Goal: Task Accomplishment & Management: Use online tool/utility

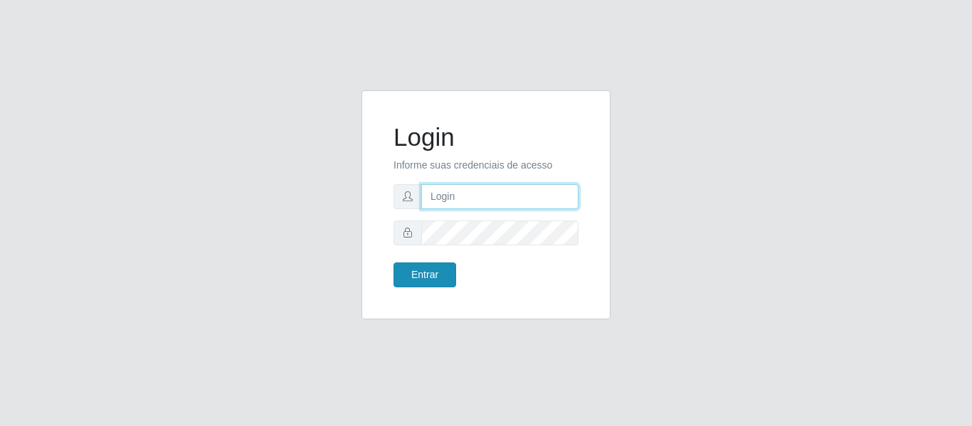
type input "precobom@rejane"
click at [438, 270] on button "Entrar" at bounding box center [425, 275] width 63 height 25
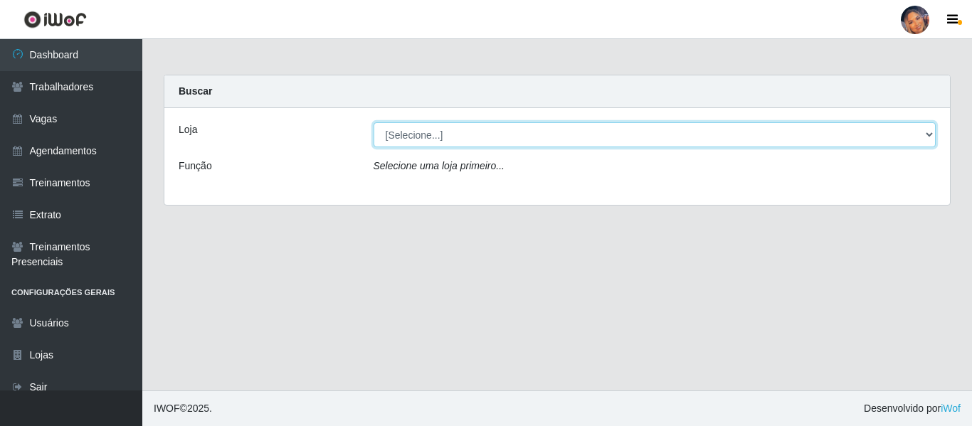
click at [441, 128] on select "[Selecione...] Supermercado Preço Bom" at bounding box center [655, 134] width 563 height 25
select select "169"
click at [374, 122] on select "[Selecione...] Supermercado Preço Bom" at bounding box center [655, 134] width 563 height 25
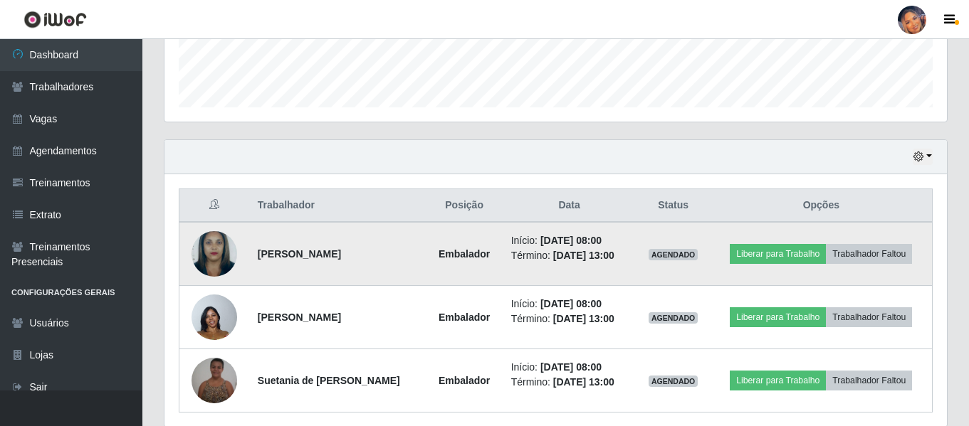
scroll to position [455, 0]
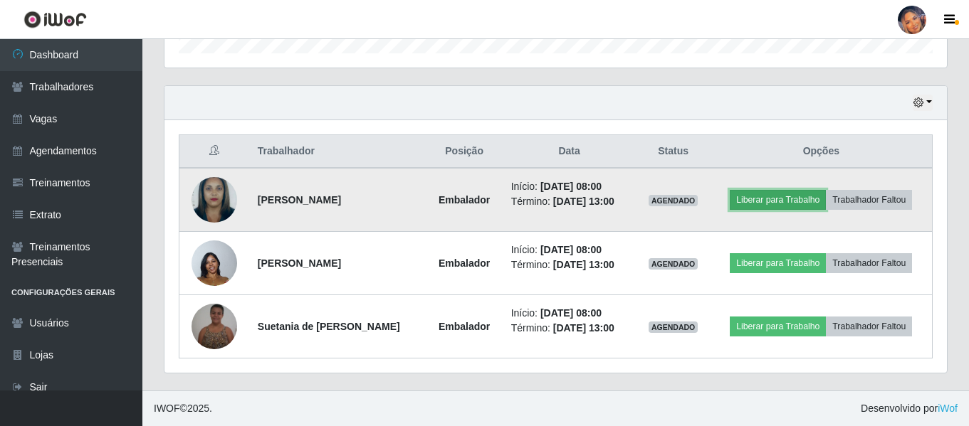
click at [752, 201] on button "Liberar para Trabalho" at bounding box center [777, 200] width 96 height 20
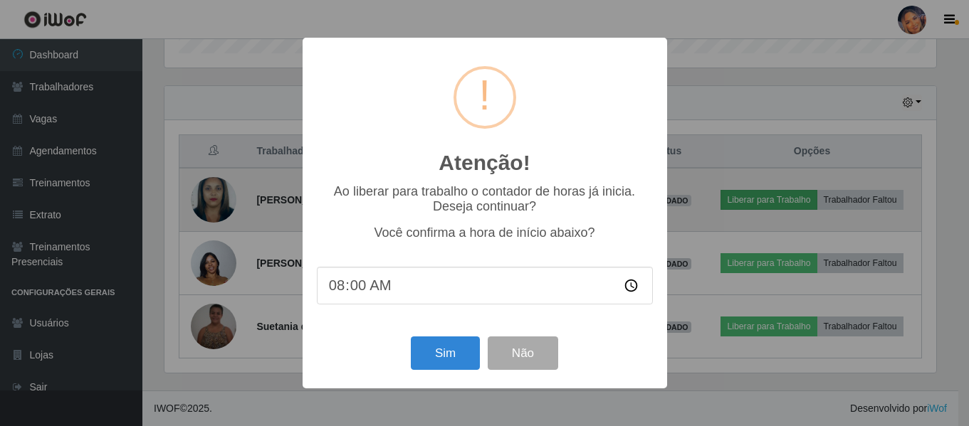
scroll to position [295, 775]
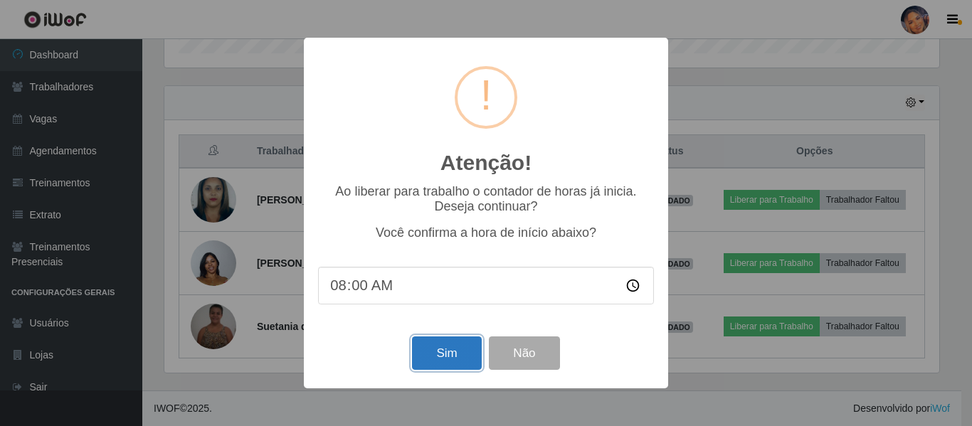
click at [454, 354] on button "Sim" at bounding box center [446, 353] width 69 height 33
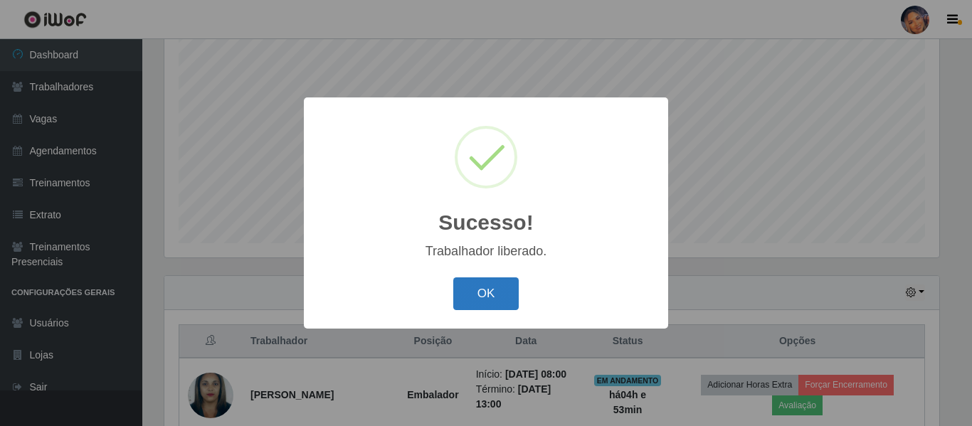
click at [485, 300] on button "OK" at bounding box center [486, 294] width 66 height 33
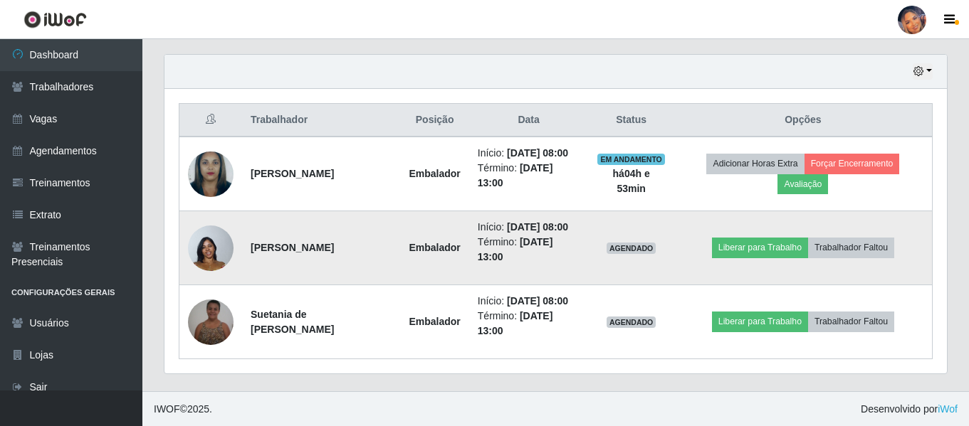
scroll to position [487, 0]
click at [758, 246] on button "Liberar para Trabalho" at bounding box center [760, 247] width 96 height 20
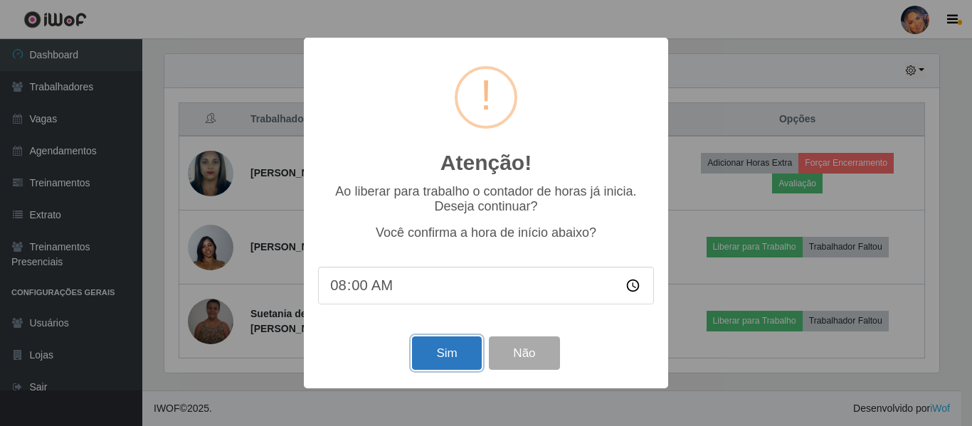
click at [444, 364] on button "Sim" at bounding box center [446, 353] width 69 height 33
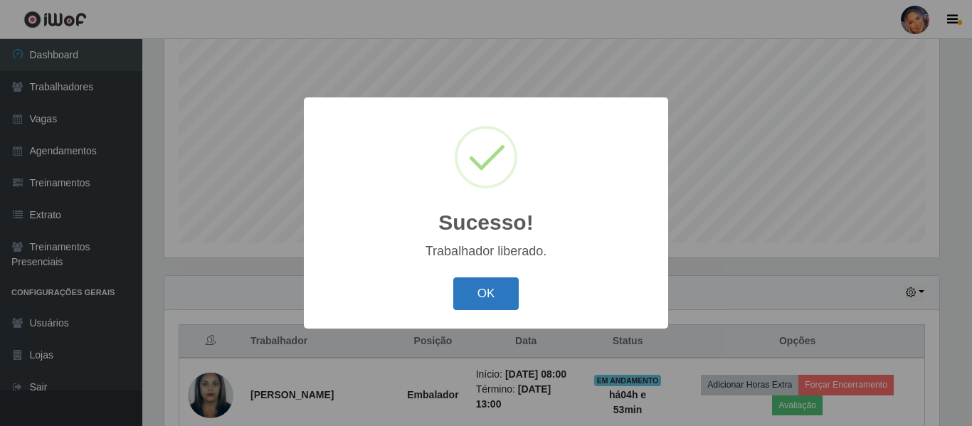
click at [496, 293] on button "OK" at bounding box center [486, 294] width 66 height 33
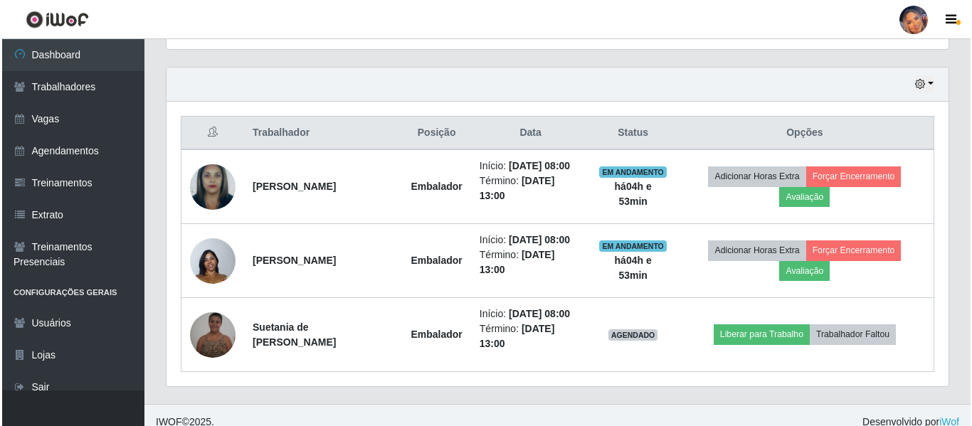
scroll to position [487, 0]
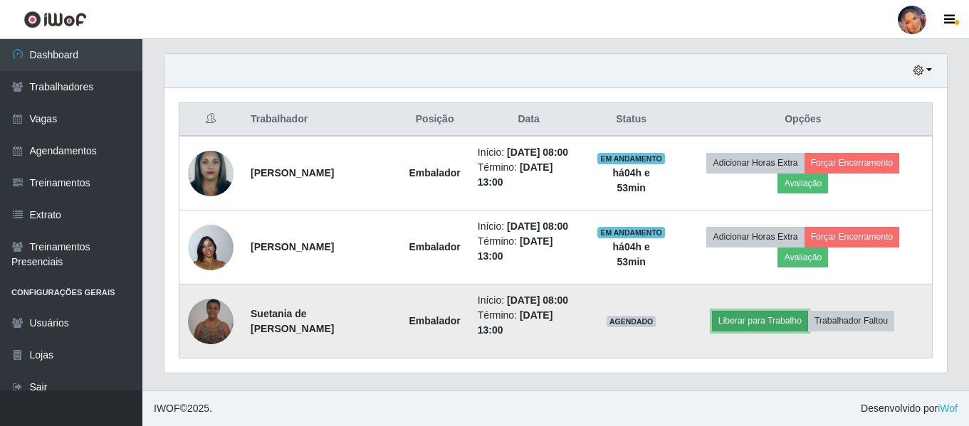
click at [744, 320] on button "Liberar para Trabalho" at bounding box center [760, 321] width 96 height 20
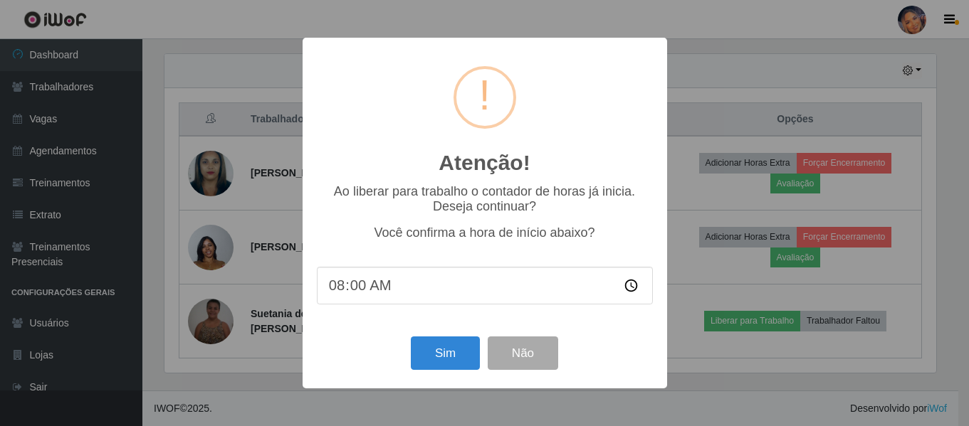
scroll to position [295, 775]
click at [452, 359] on button "Sim" at bounding box center [446, 353] width 69 height 33
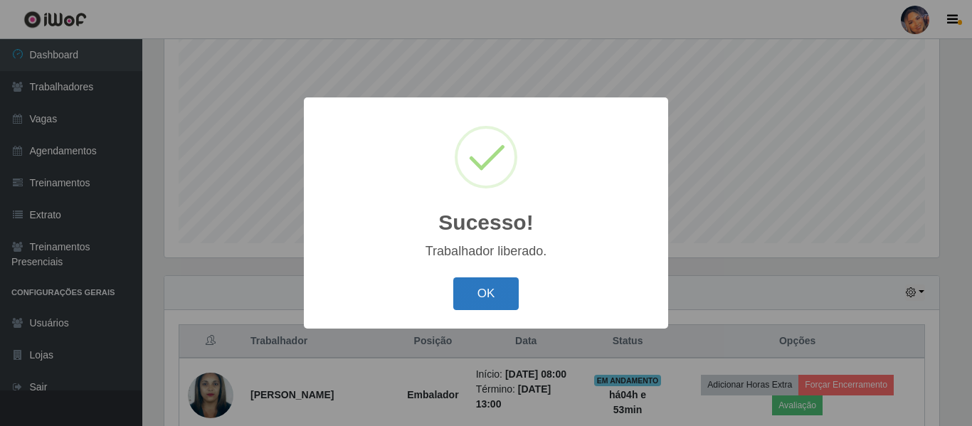
click at [488, 307] on button "OK" at bounding box center [486, 294] width 66 height 33
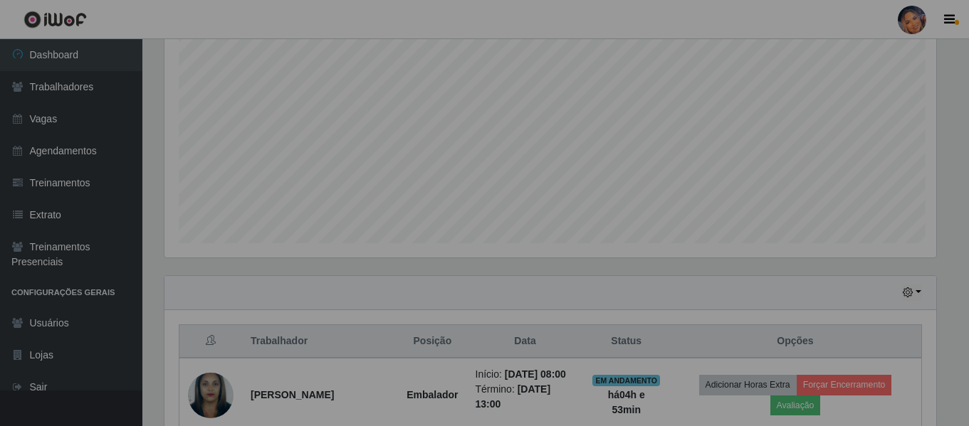
scroll to position [0, 0]
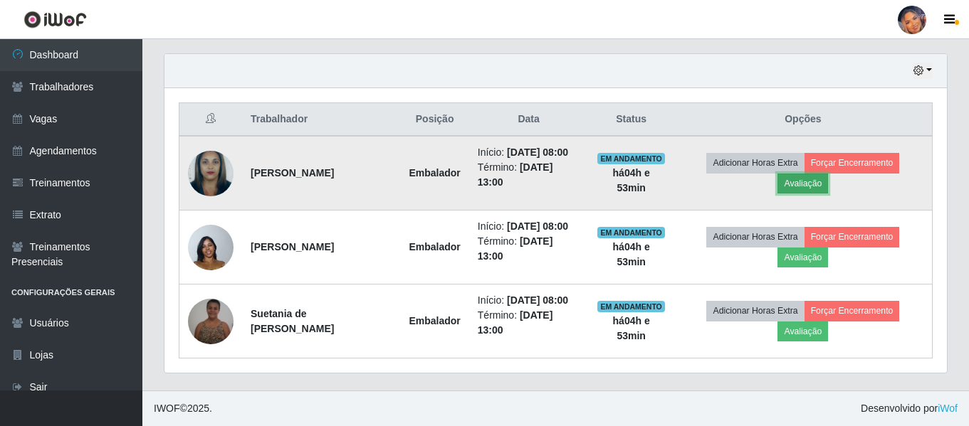
click at [808, 187] on button "Avaliação" at bounding box center [802, 184] width 51 height 20
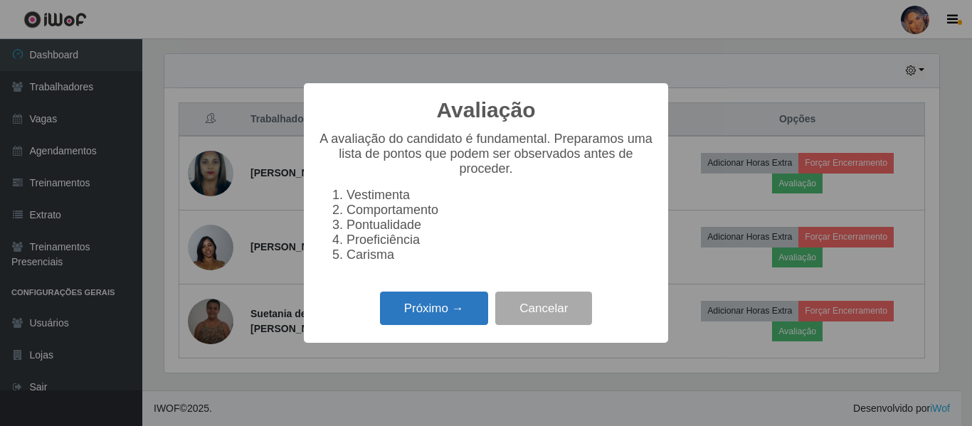
click at [437, 305] on button "Próximo →" at bounding box center [434, 308] width 108 height 33
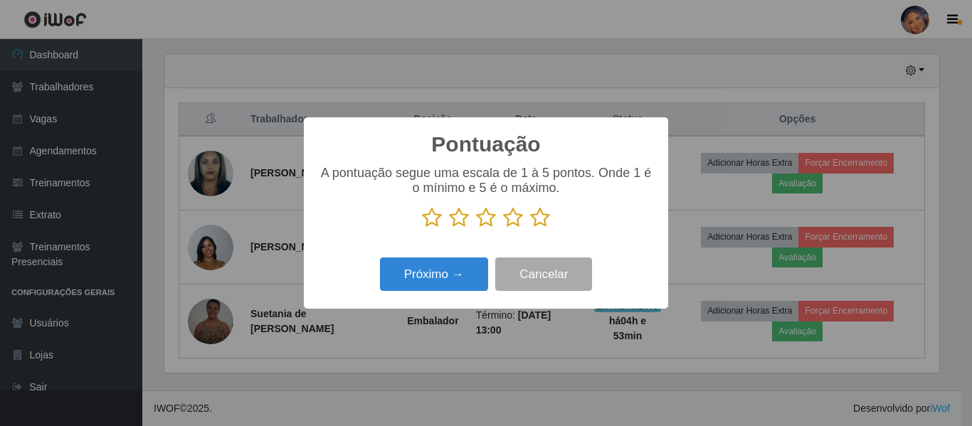
click at [540, 219] on icon at bounding box center [540, 217] width 20 height 21
click at [530, 228] on input "radio" at bounding box center [530, 228] width 0 height 0
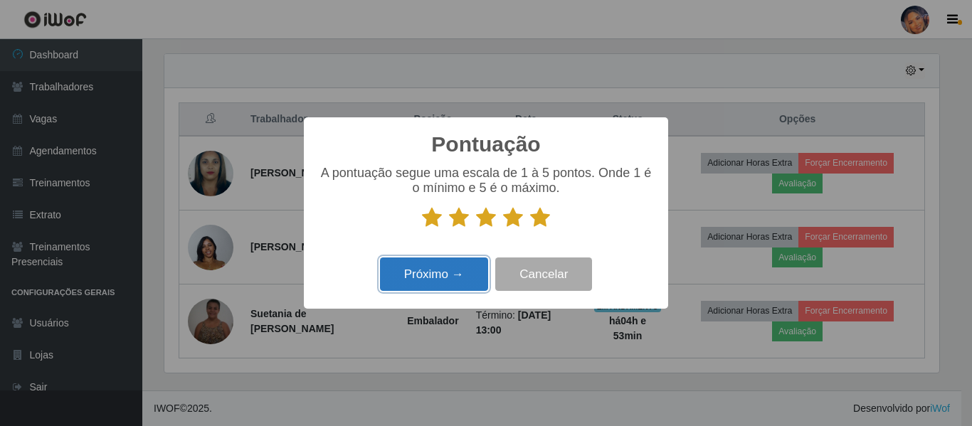
click at [441, 287] on button "Próximo →" at bounding box center [434, 274] width 108 height 33
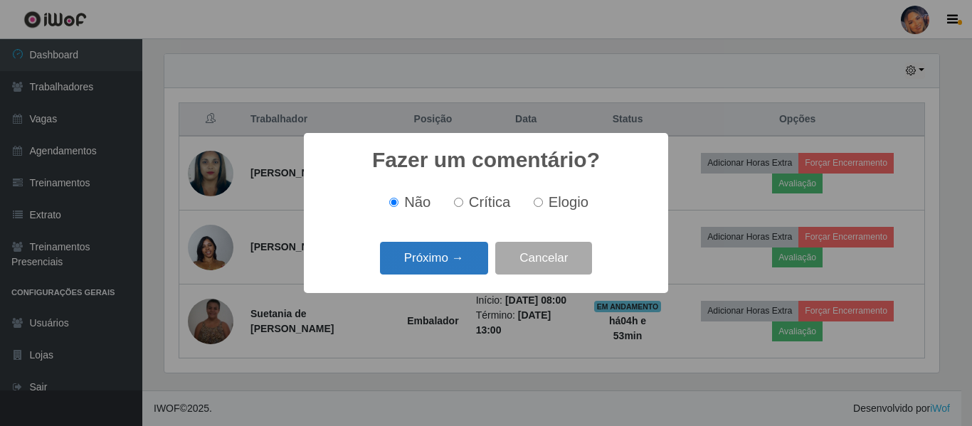
click at [445, 263] on button "Próximo →" at bounding box center [434, 258] width 108 height 33
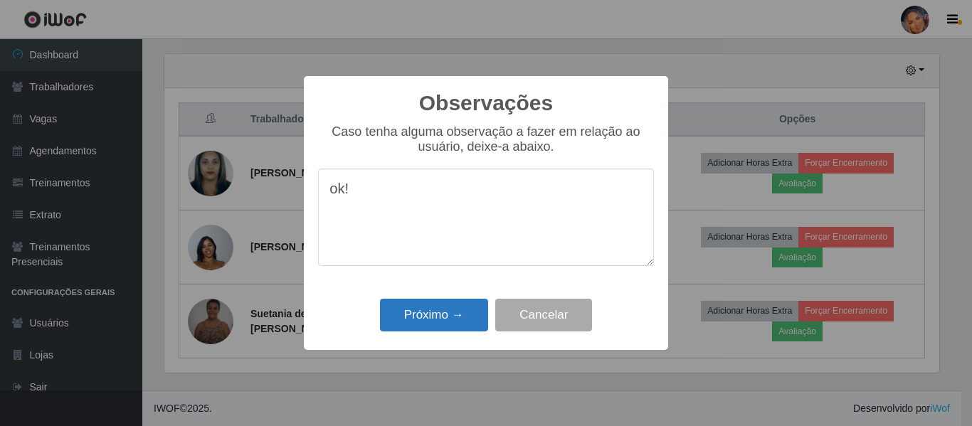
type textarea "ok!"
drag, startPoint x: 432, startPoint y: 318, endPoint x: 500, endPoint y: 303, distance: 69.2
click at [433, 318] on button "Próximo →" at bounding box center [434, 315] width 108 height 33
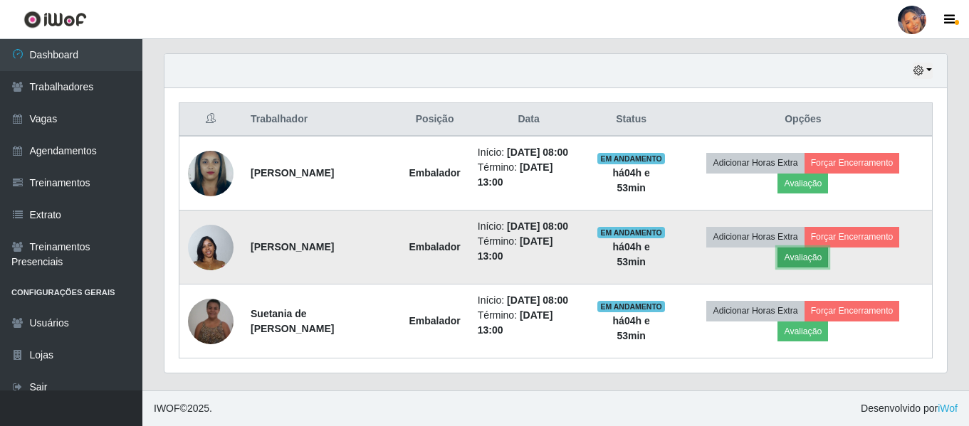
click at [814, 261] on button "Avaliação" at bounding box center [802, 258] width 51 height 20
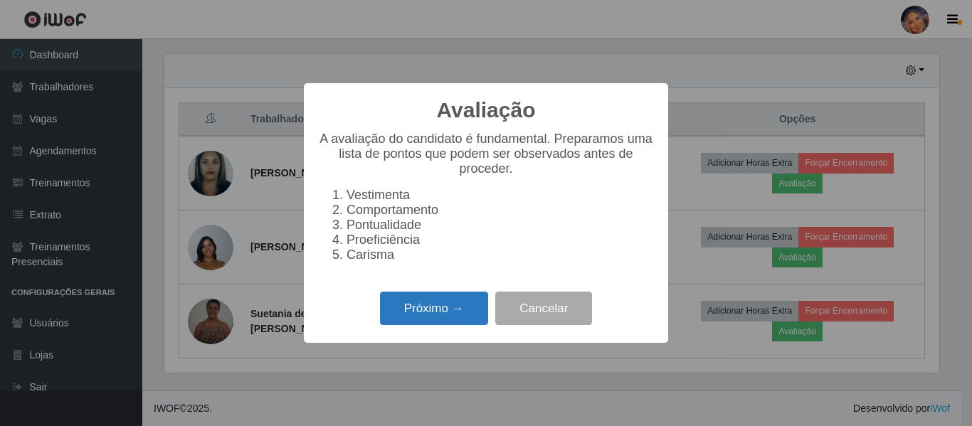
click at [448, 321] on button "Próximo →" at bounding box center [434, 308] width 108 height 33
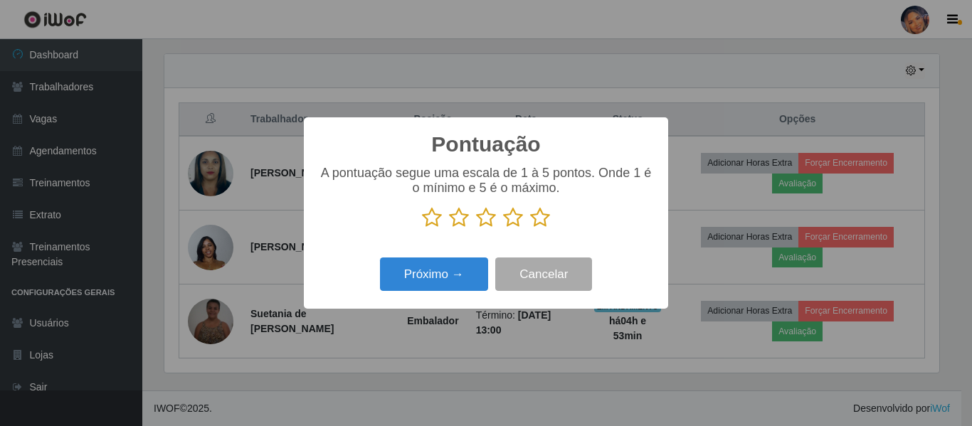
click at [549, 222] on icon at bounding box center [540, 217] width 20 height 21
click at [530, 228] on input "radio" at bounding box center [530, 228] width 0 height 0
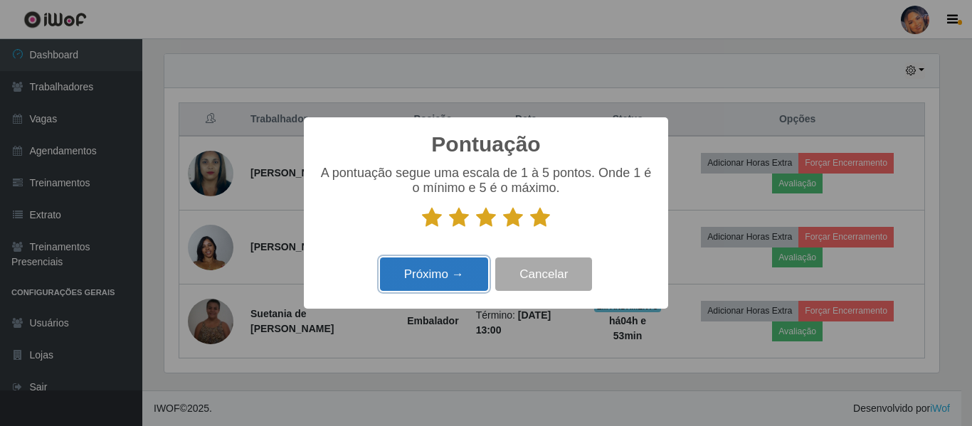
click at [461, 277] on button "Próximo →" at bounding box center [434, 274] width 108 height 33
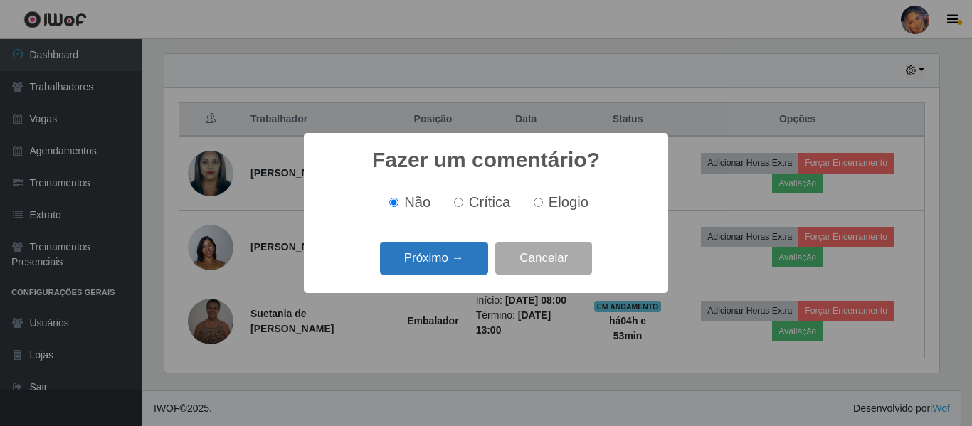
click at [460, 270] on button "Próximo →" at bounding box center [434, 258] width 108 height 33
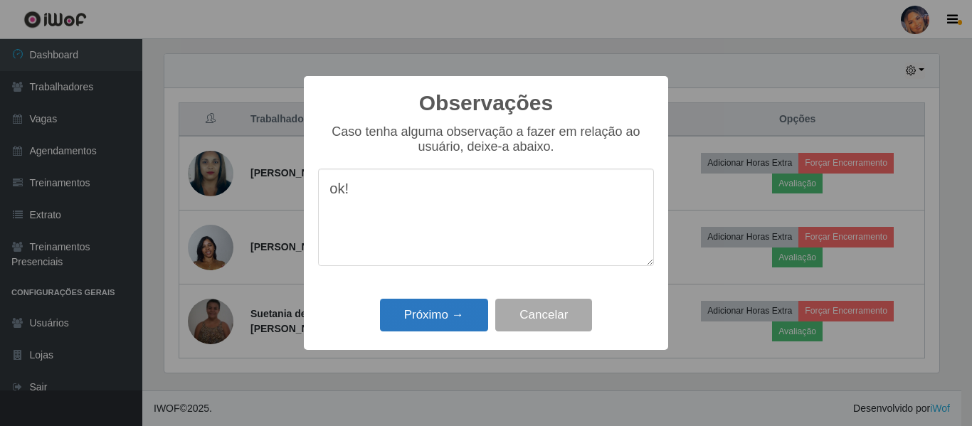
type textarea "ok!"
click at [451, 304] on button "Próximo →" at bounding box center [434, 315] width 108 height 33
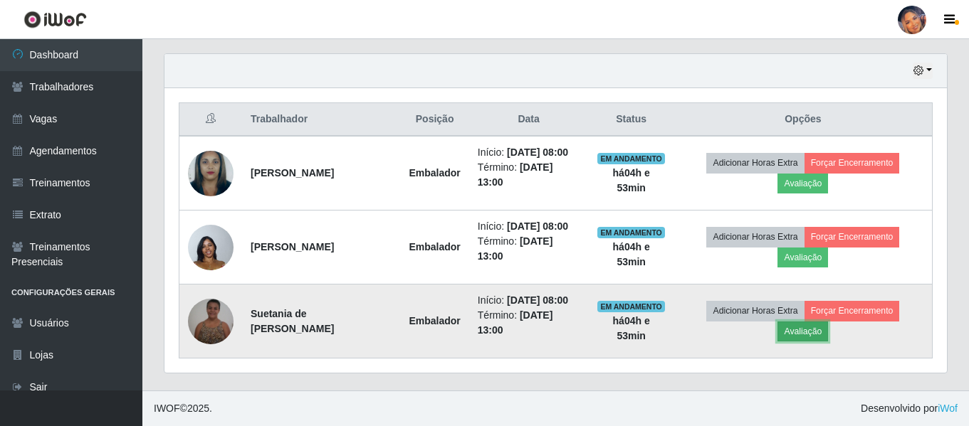
click at [804, 335] on button "Avaliação" at bounding box center [802, 332] width 51 height 20
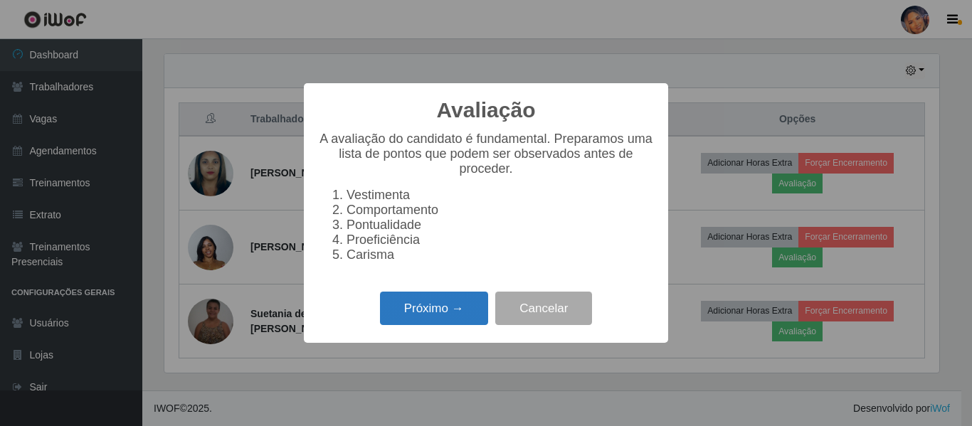
click at [444, 312] on button "Próximo →" at bounding box center [434, 308] width 108 height 33
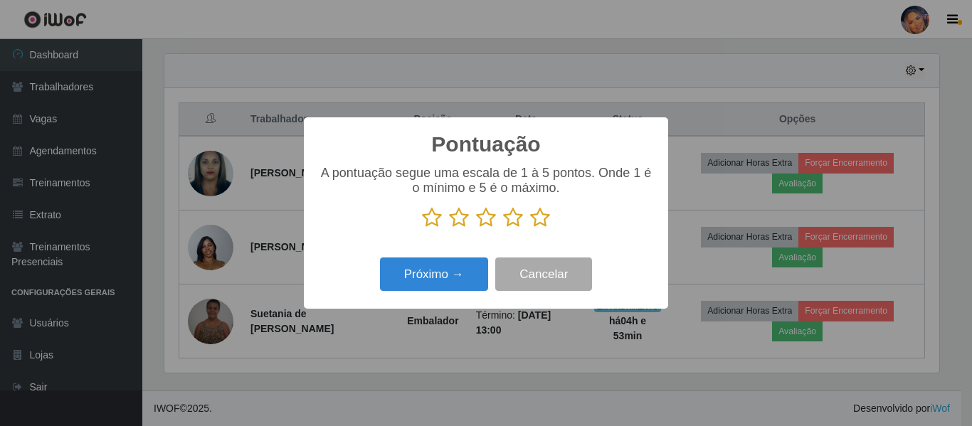
click at [543, 226] on icon at bounding box center [540, 217] width 20 height 21
click at [530, 228] on input "radio" at bounding box center [530, 228] width 0 height 0
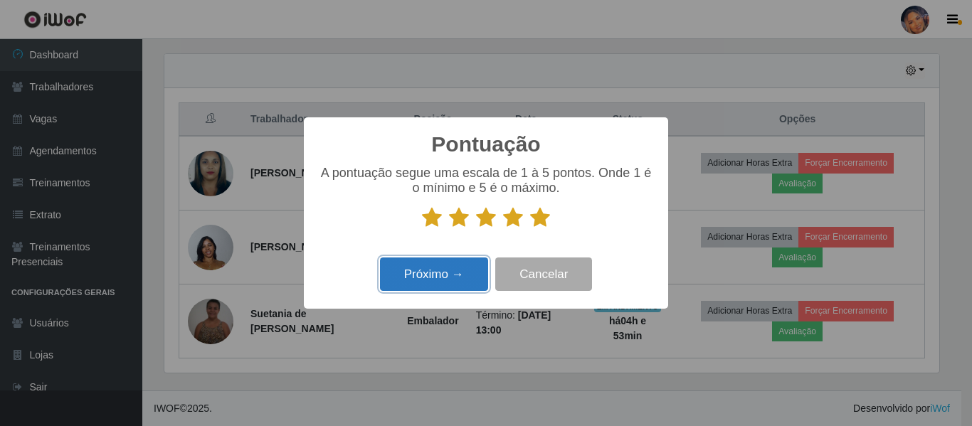
click at [456, 270] on button "Próximo →" at bounding box center [434, 274] width 108 height 33
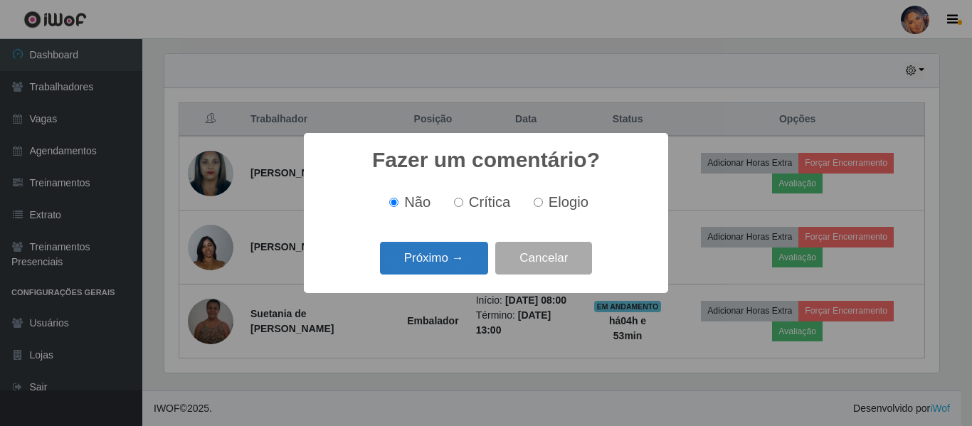
click at [456, 269] on button "Próximo →" at bounding box center [434, 258] width 108 height 33
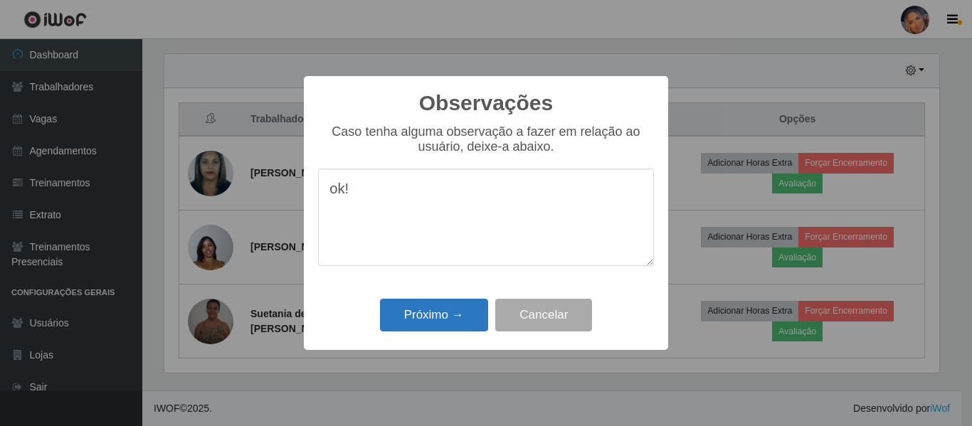
type textarea "ok!"
click at [435, 315] on button "Próximo →" at bounding box center [434, 315] width 108 height 33
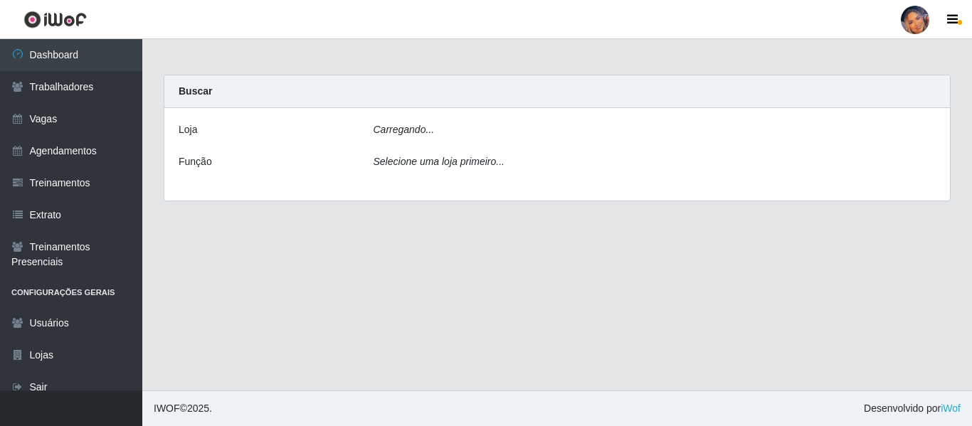
click at [529, 143] on div "[PERSON_NAME]... Função Selecione uma loja primeiro..." at bounding box center [557, 154] width 786 height 93
click at [527, 135] on div "Carregando..." at bounding box center [655, 132] width 584 height 21
drag, startPoint x: 498, startPoint y: 122, endPoint x: 488, endPoint y: 127, distance: 10.8
click at [497, 122] on div "Carregando..." at bounding box center [655, 132] width 584 height 21
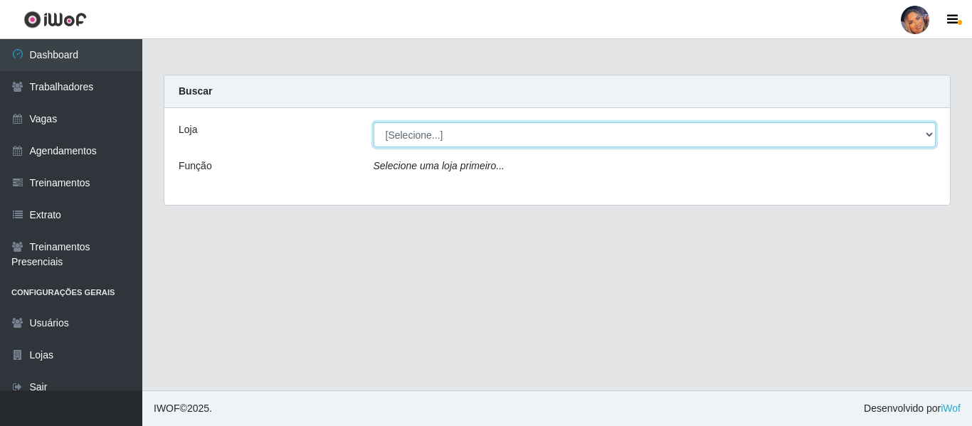
drag, startPoint x: 478, startPoint y: 137, endPoint x: 478, endPoint y: 146, distance: 8.5
click at [478, 137] on select "[Selecione...] Supermercado Preço Bom" at bounding box center [655, 134] width 563 height 25
select select "169"
click at [374, 122] on select "[Selecione...] Supermercado Preço Bom" at bounding box center [655, 134] width 563 height 25
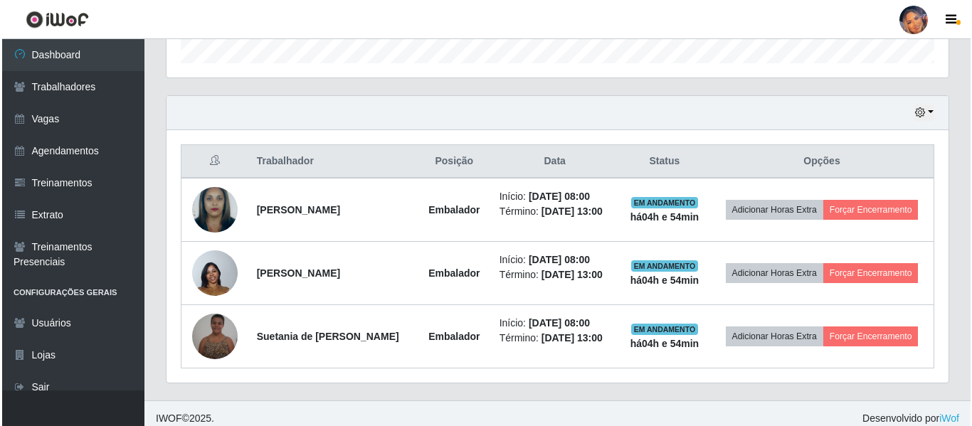
scroll to position [455, 0]
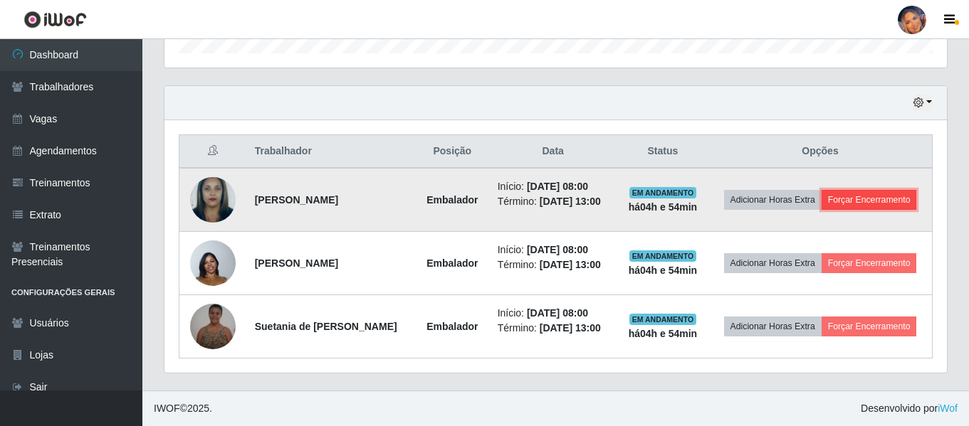
click at [869, 199] on button "Forçar Encerramento" at bounding box center [868, 200] width 95 height 20
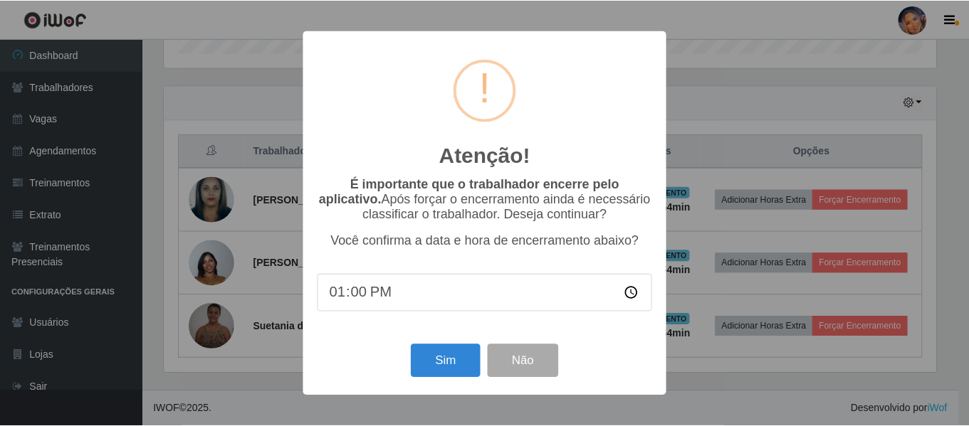
scroll to position [295, 775]
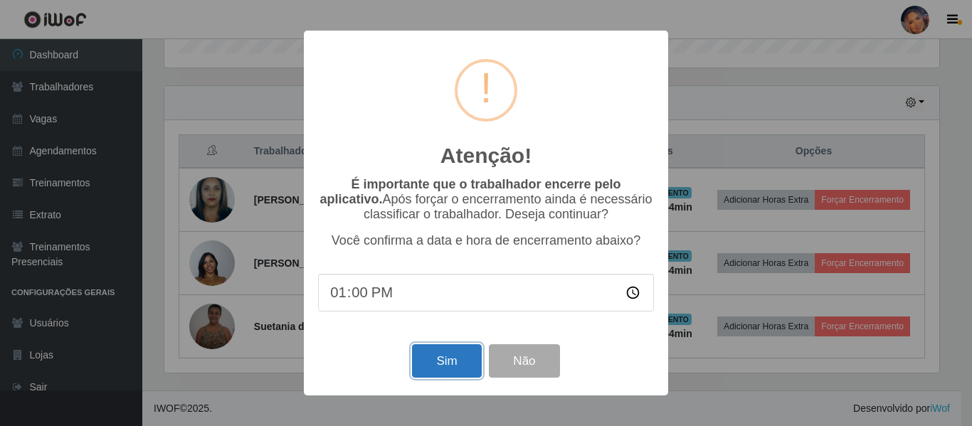
click at [448, 366] on button "Sim" at bounding box center [446, 360] width 69 height 33
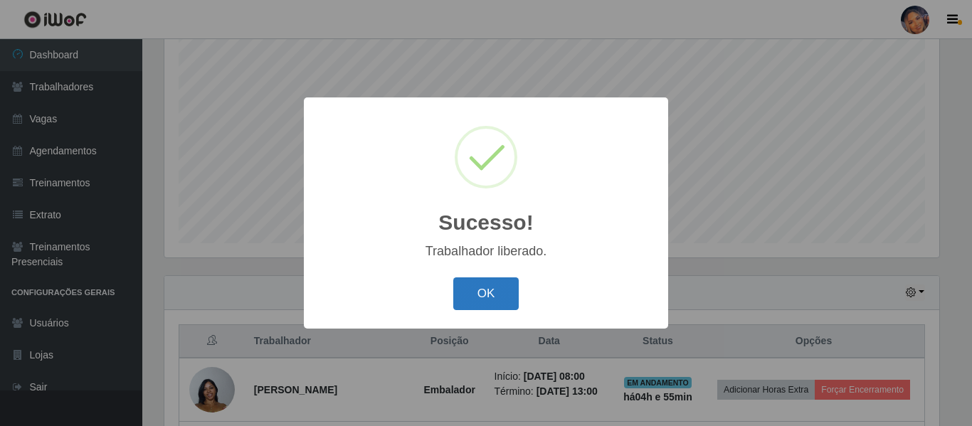
click at [487, 288] on button "OK" at bounding box center [486, 294] width 66 height 33
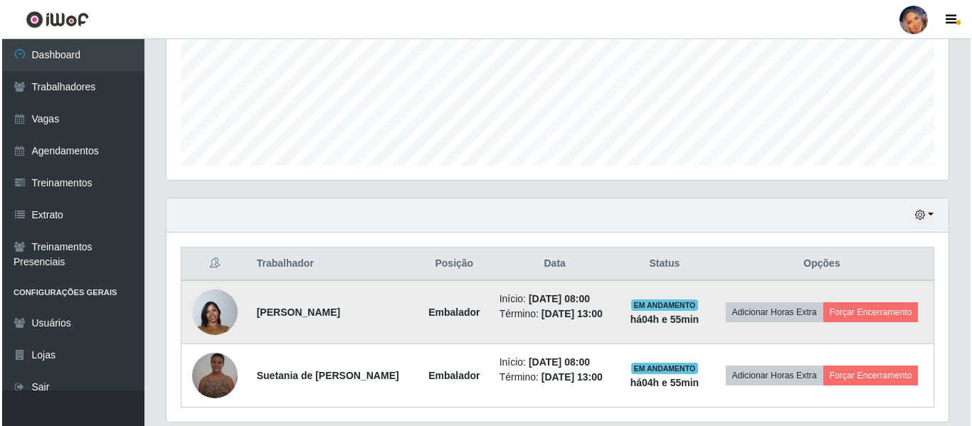
scroll to position [392, 0]
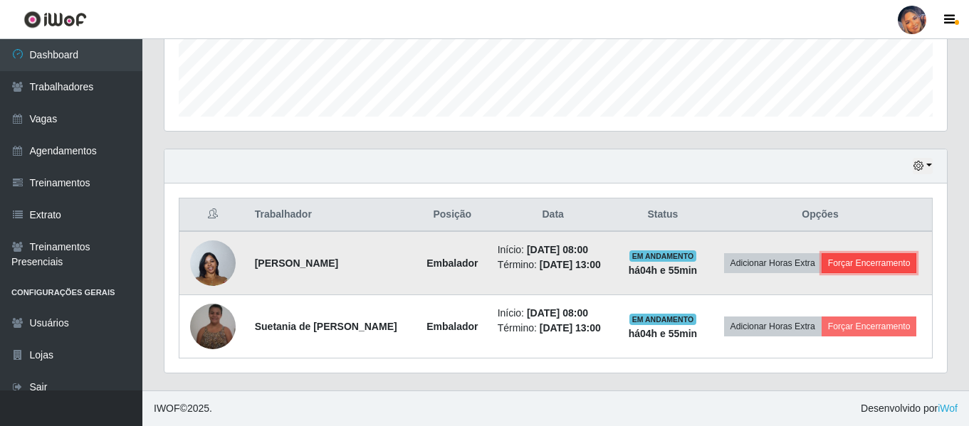
click at [838, 261] on button "Forçar Encerramento" at bounding box center [868, 263] width 95 height 20
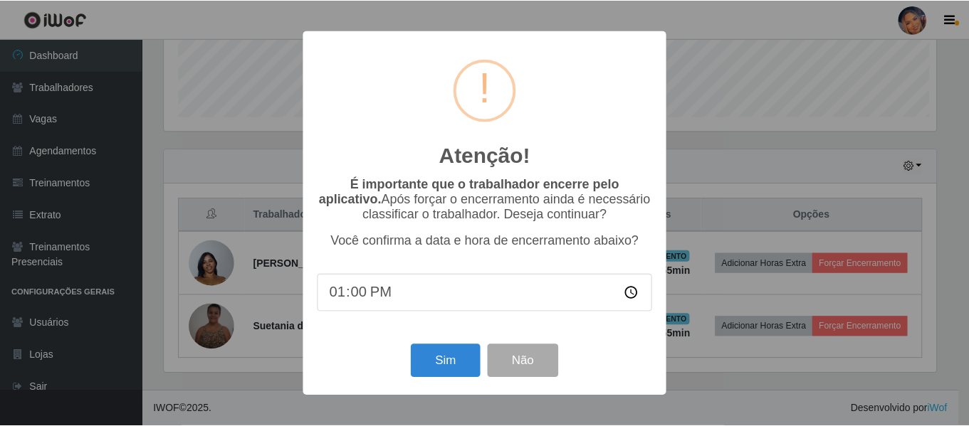
scroll to position [295, 775]
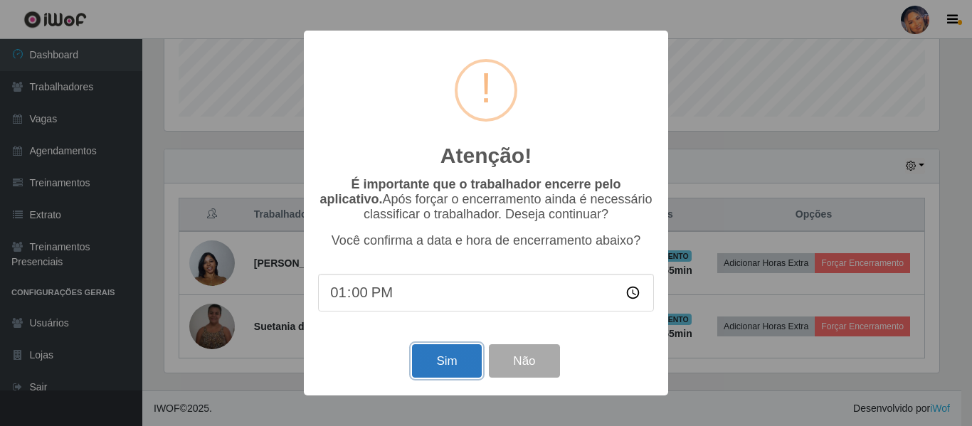
click at [467, 366] on button "Sim" at bounding box center [446, 360] width 69 height 33
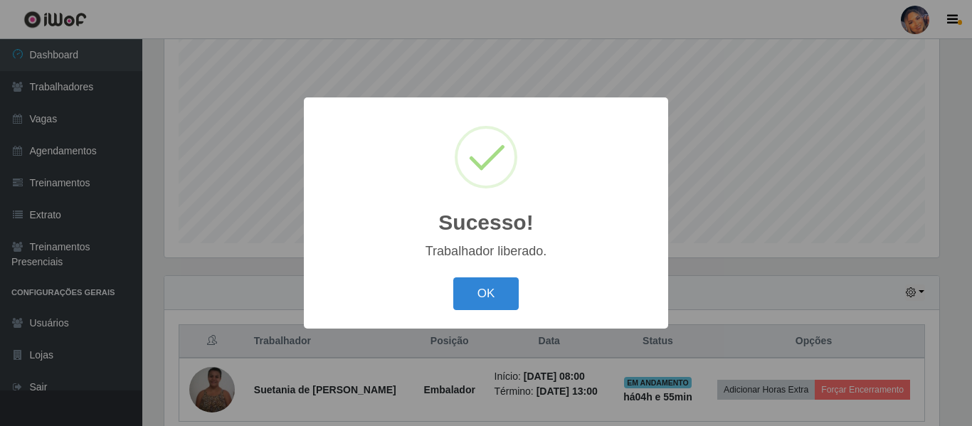
click at [484, 291] on button "OK" at bounding box center [486, 294] width 66 height 33
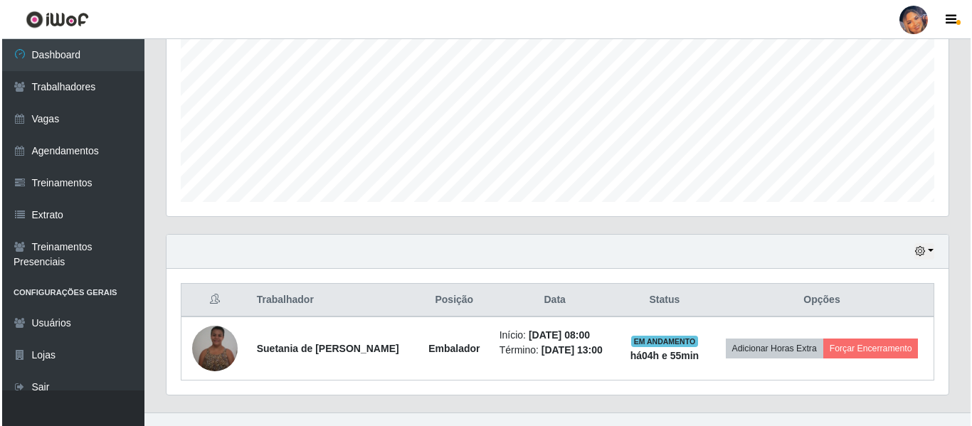
scroll to position [329, 0]
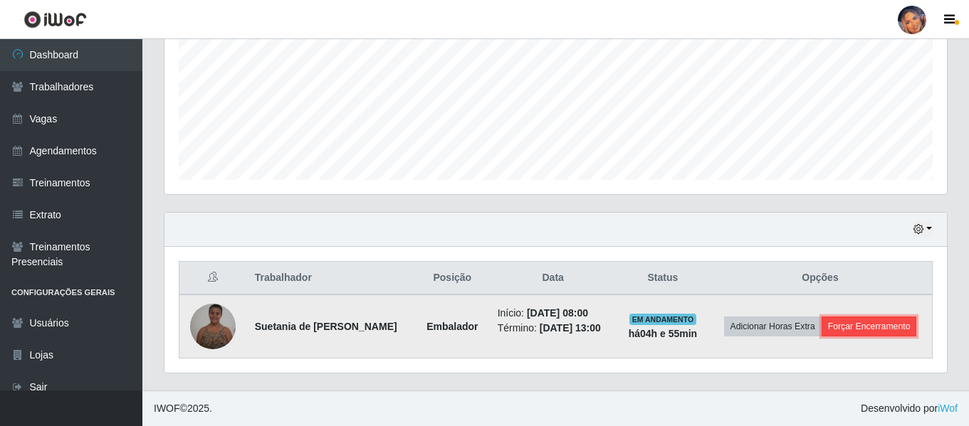
drag, startPoint x: 853, startPoint y: 321, endPoint x: 853, endPoint y: 328, distance: 7.2
click at [853, 328] on button "Forçar Encerramento" at bounding box center [868, 327] width 95 height 20
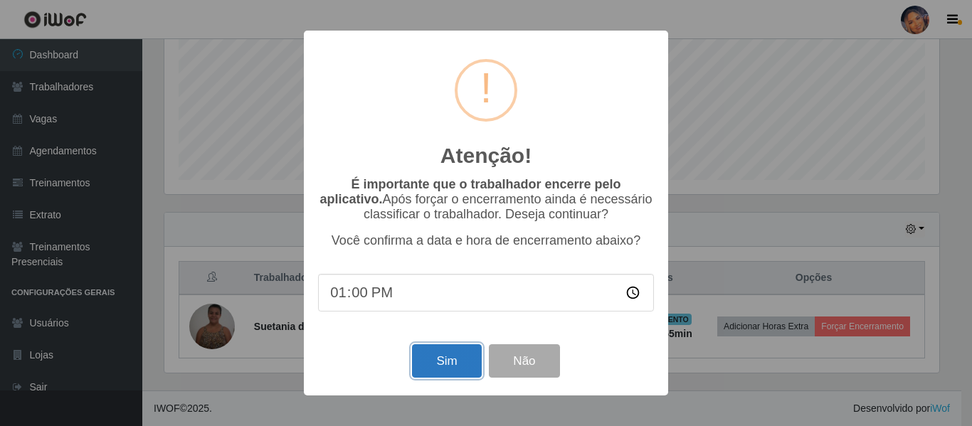
click at [458, 367] on button "Sim" at bounding box center [446, 360] width 69 height 33
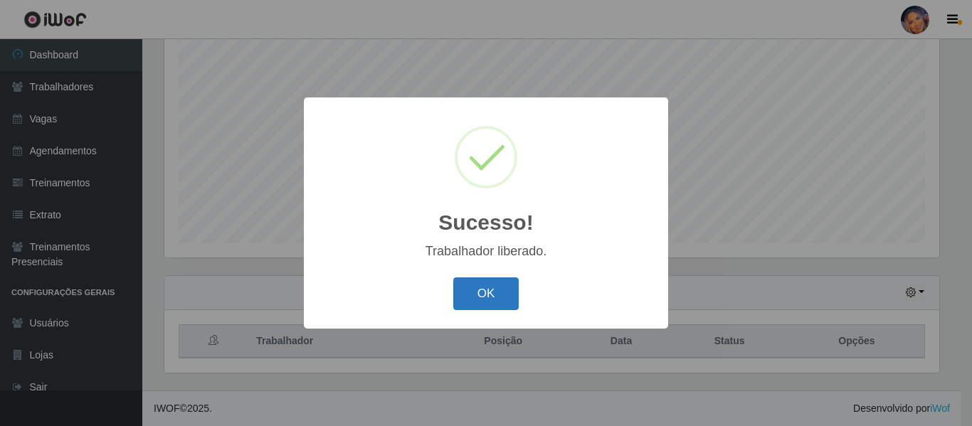
click at [468, 285] on button "OK" at bounding box center [486, 294] width 66 height 33
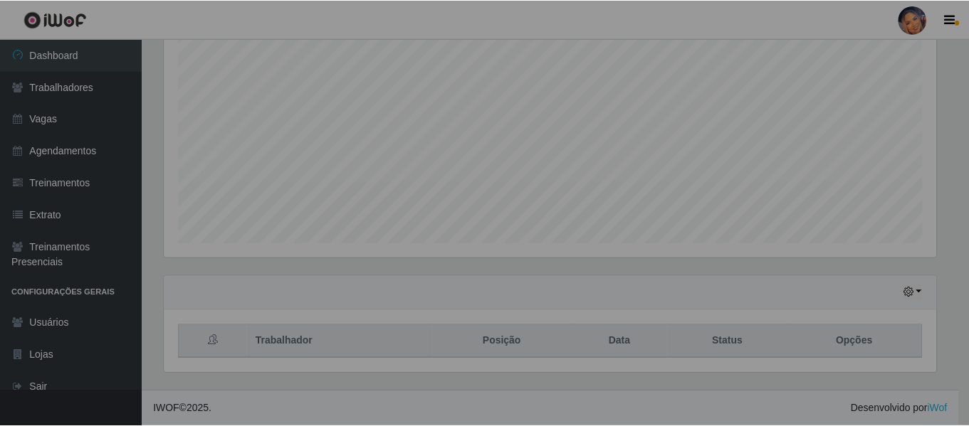
scroll to position [0, 0]
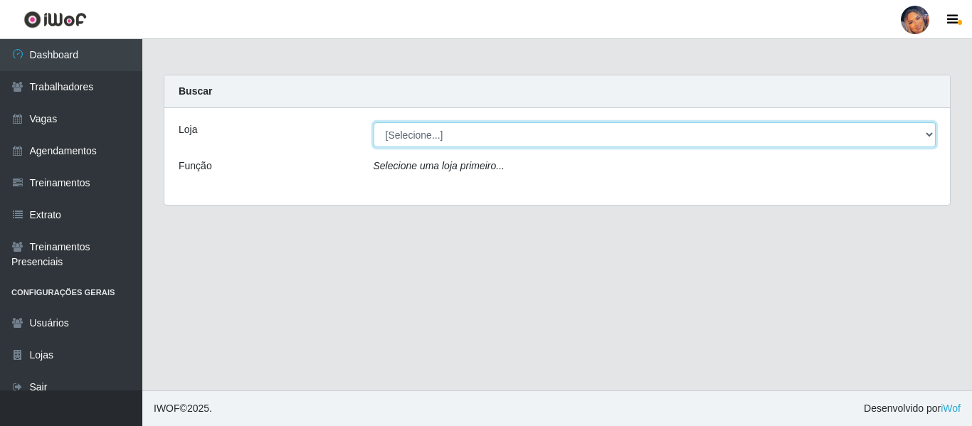
drag, startPoint x: 522, startPoint y: 136, endPoint x: 524, endPoint y: 145, distance: 9.5
click at [522, 136] on select "[Selecione...] Supermercado Preço Bom" at bounding box center [655, 134] width 563 height 25
select select "169"
click at [374, 122] on select "[Selecione...] Supermercado Preço Bom" at bounding box center [655, 134] width 563 height 25
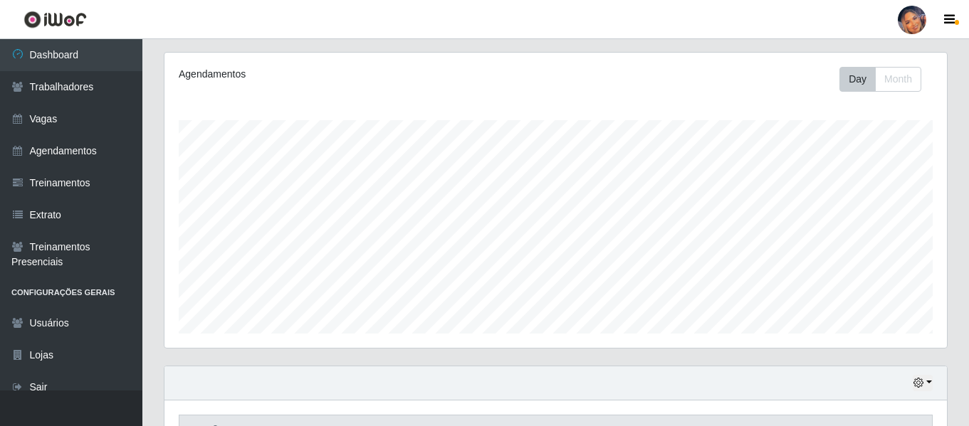
scroll to position [265, 0]
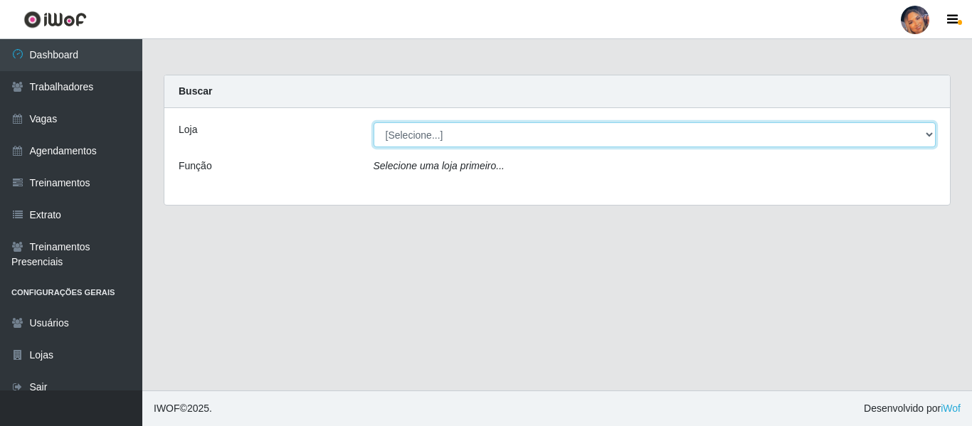
click at [549, 137] on select "[Selecione...] Supermercado Preço Bom" at bounding box center [655, 134] width 563 height 25
select select "169"
click at [374, 122] on select "[Selecione...] Supermercado Preço Bom" at bounding box center [655, 134] width 563 height 25
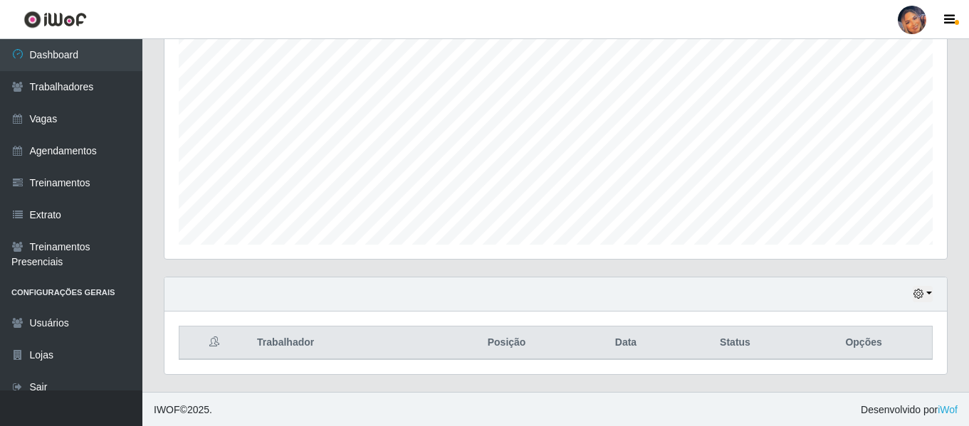
scroll to position [295, 782]
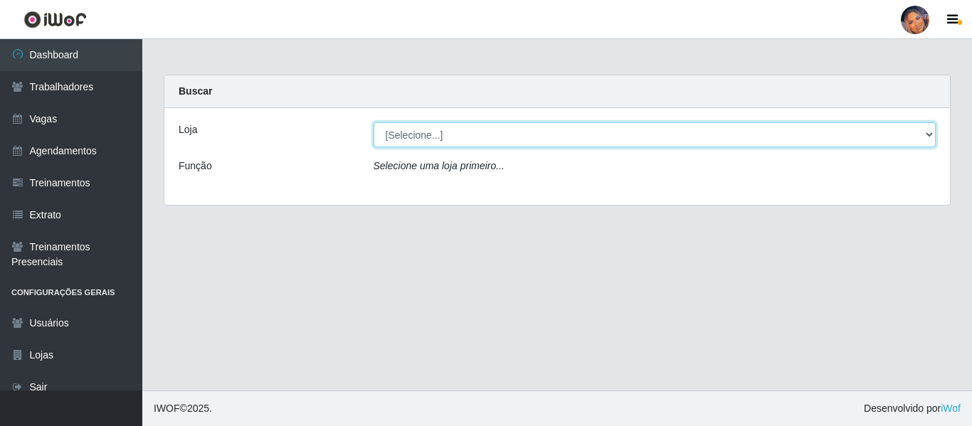
click at [421, 144] on select "[Selecione...] Supermercado Preço Bom" at bounding box center [655, 134] width 563 height 25
select select "169"
click at [374, 122] on select "[Selecione...] Supermercado Preço Bom" at bounding box center [655, 134] width 563 height 25
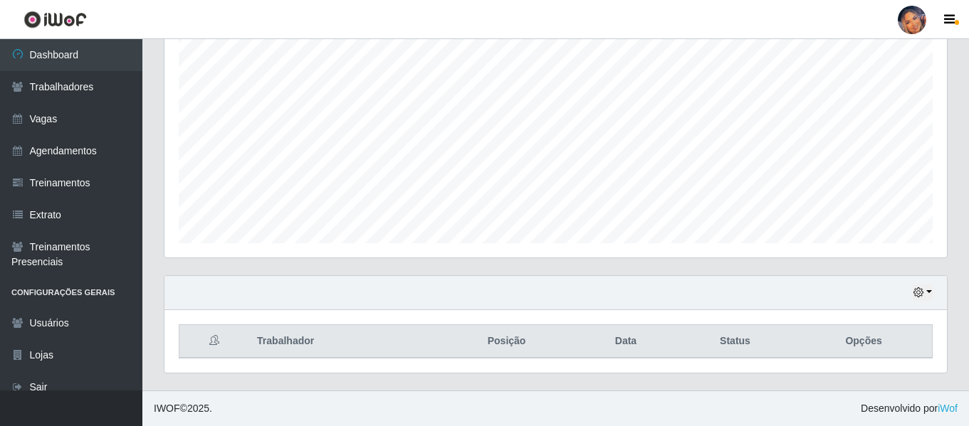
scroll to position [295, 782]
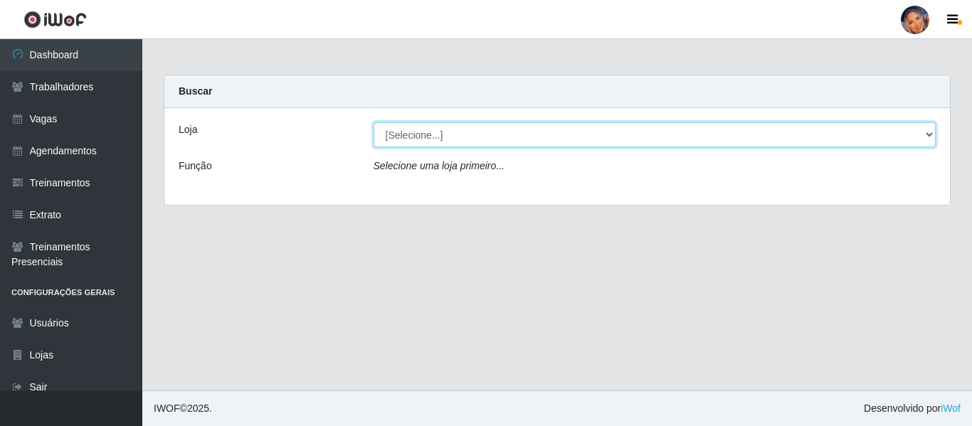
click at [519, 142] on select "[Selecione...] Supermercado Preço Bom" at bounding box center [655, 134] width 563 height 25
select select "169"
click at [374, 122] on select "[Selecione...] Supermercado Preço Bom" at bounding box center [655, 134] width 563 height 25
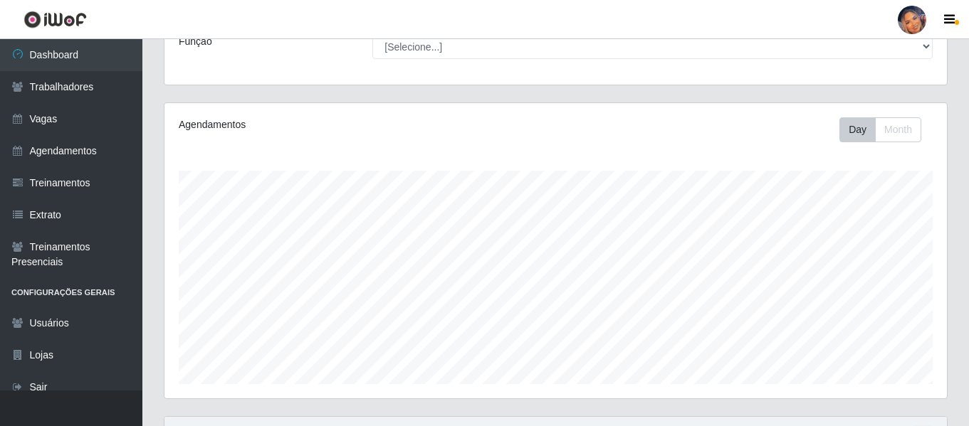
scroll to position [265, 0]
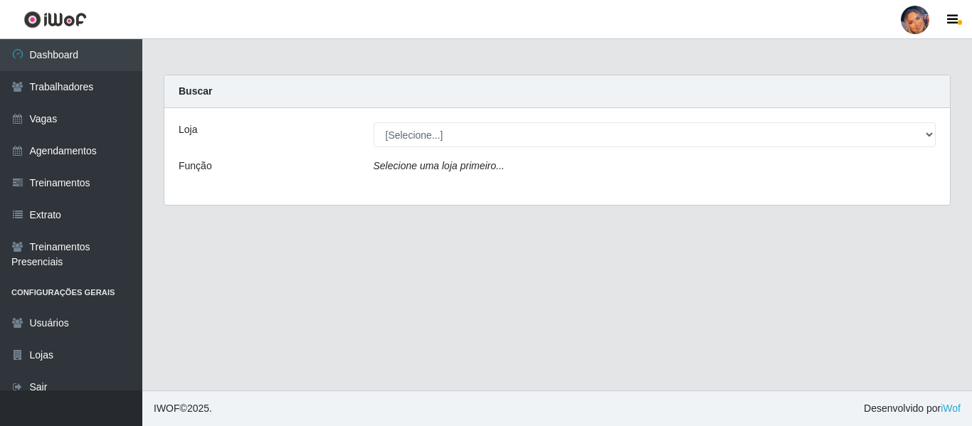
click at [440, 149] on div "Loja [Selecione...] Supermercado Preço Bom Função Selecione uma loja primeiro..." at bounding box center [557, 156] width 786 height 97
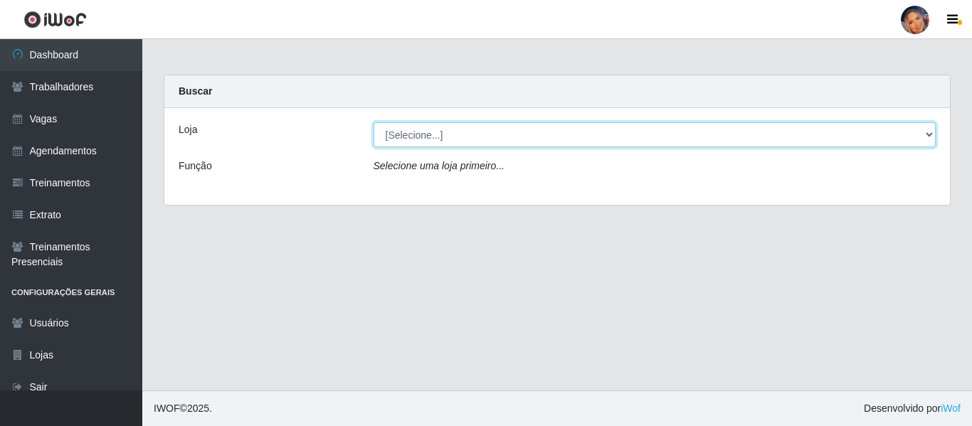
click at [438, 134] on select "[Selecione...] Supermercado Preço Bom" at bounding box center [655, 134] width 563 height 25
select select "169"
click at [374, 122] on select "[Selecione...] Supermercado Preço Bom" at bounding box center [655, 134] width 563 height 25
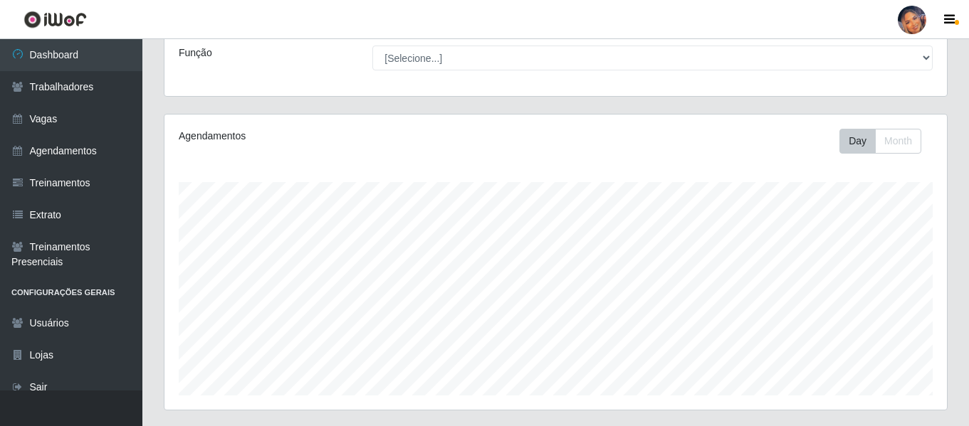
scroll to position [265, 0]
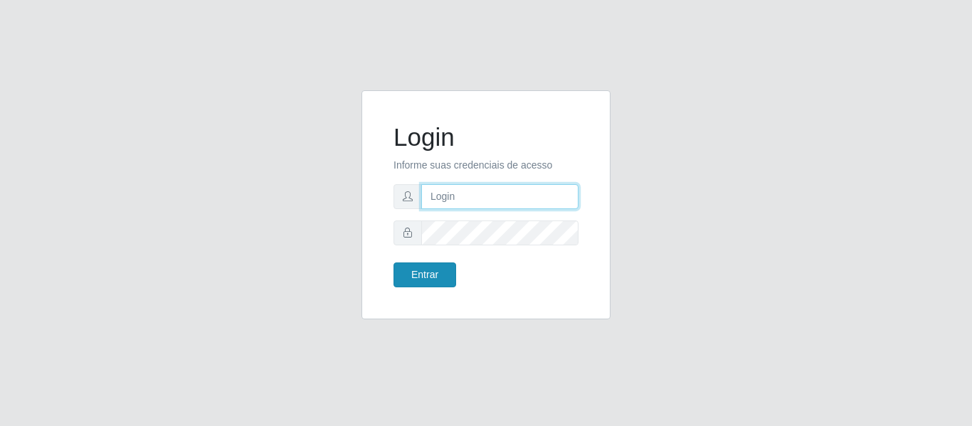
type input "precobom@rejane"
click at [419, 282] on button "Entrar" at bounding box center [425, 275] width 63 height 25
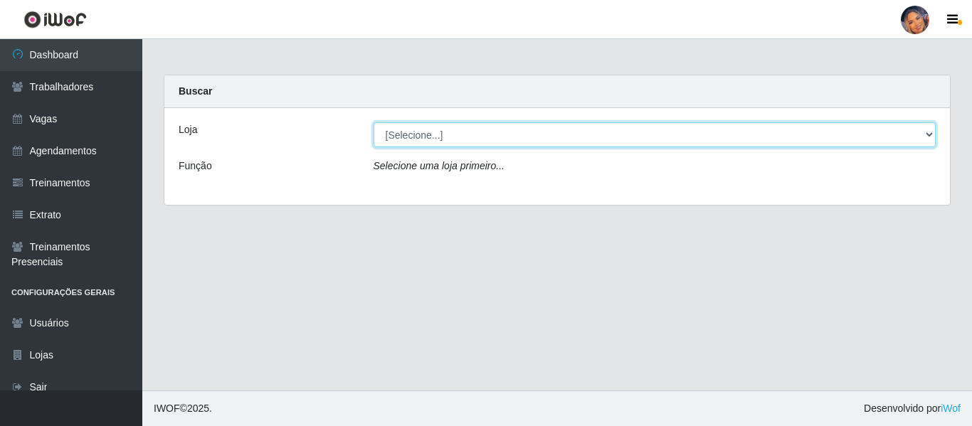
click at [581, 139] on select "[Selecione...] Supermercado Preço Bom" at bounding box center [655, 134] width 563 height 25
select select "169"
click at [374, 122] on select "[Selecione...] Supermercado Preço Bom" at bounding box center [655, 134] width 563 height 25
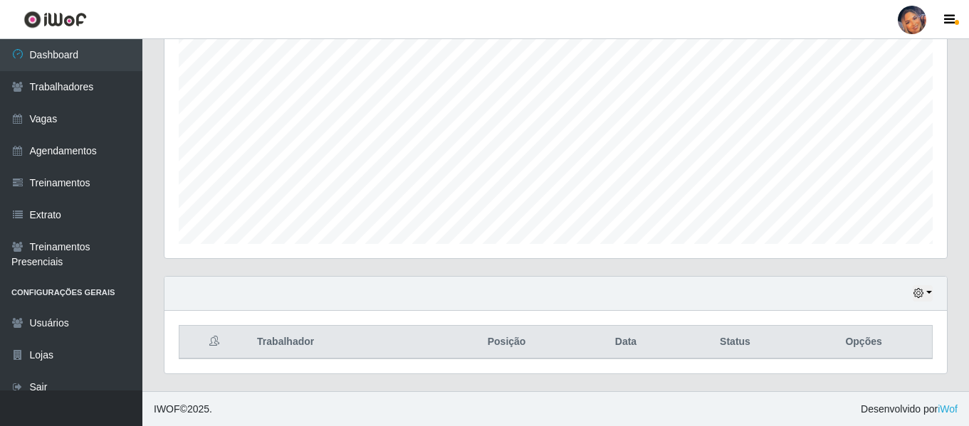
scroll to position [265, 0]
